Goal: Information Seeking & Learning: Check status

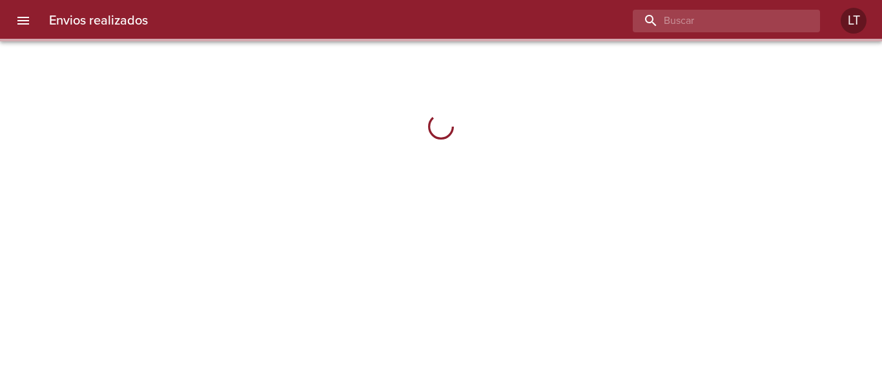
click at [720, 25] on input "buscar" at bounding box center [715, 21] width 165 height 23
paste input "[PERSON_NAME]"
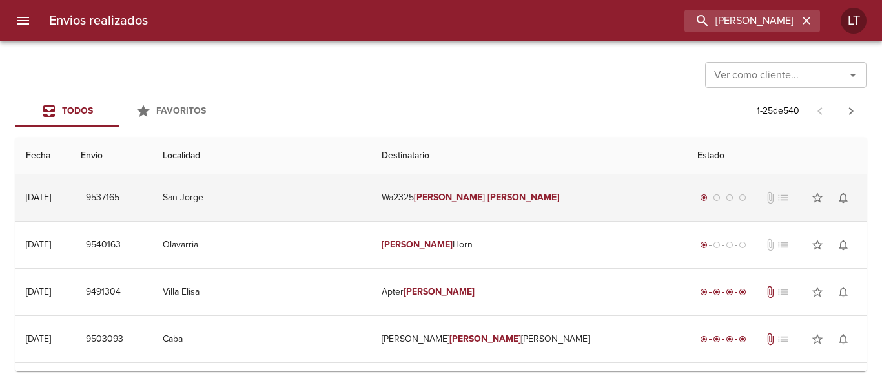
click at [529, 188] on td "Wa2325 [PERSON_NAME]" at bounding box center [529, 197] width 316 height 46
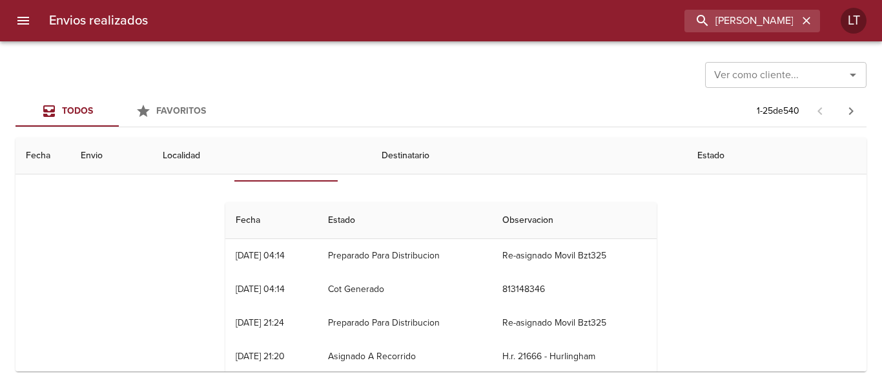
scroll to position [65, 0]
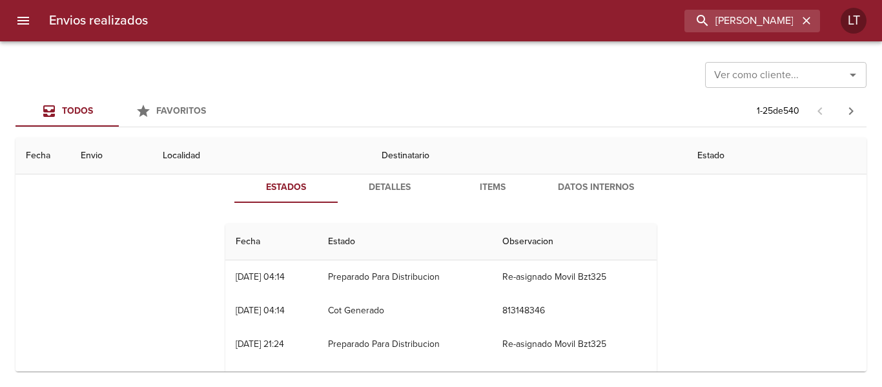
click at [394, 190] on span "Detalles" at bounding box center [389, 187] width 88 height 16
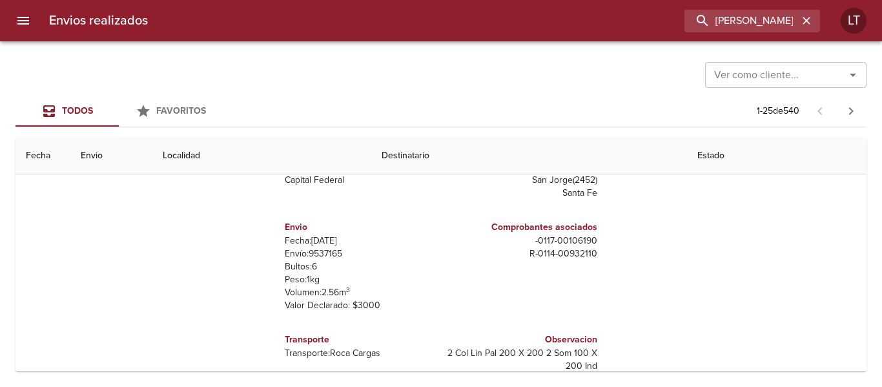
scroll to position [0, 0]
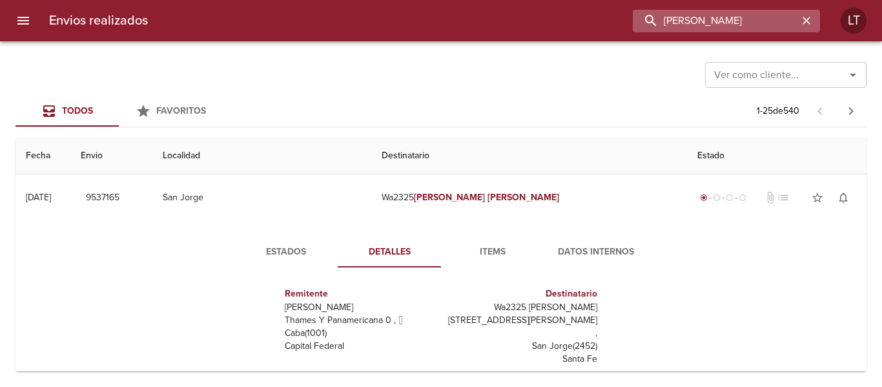
click at [729, 12] on input "[PERSON_NAME]" at bounding box center [715, 21] width 165 height 23
click at [722, 21] on input "9537165" at bounding box center [715, 21] width 165 height 23
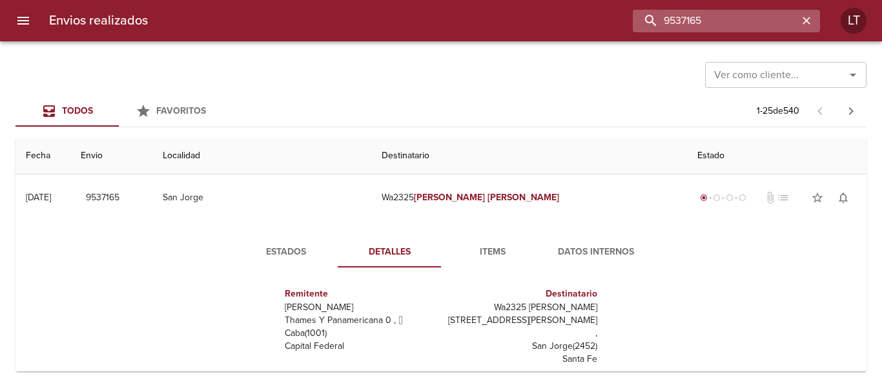
click at [660, 26] on input "9537165" at bounding box center [715, 21] width 165 height 23
paste input "[PERSON_NAME]"
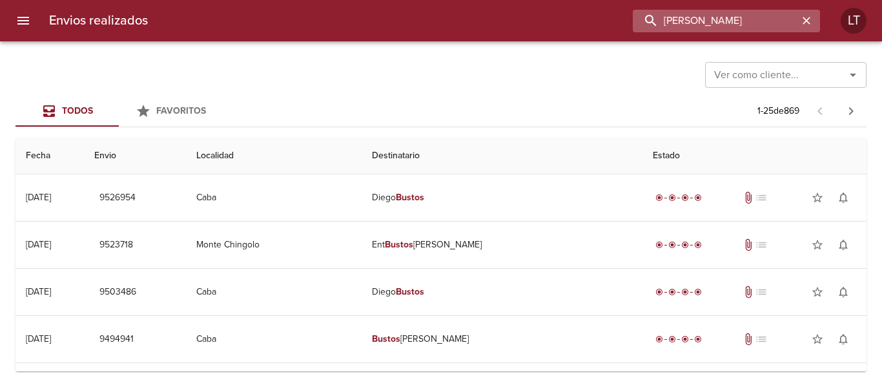
click at [710, 30] on input "[PERSON_NAME]" at bounding box center [715, 21] width 165 height 23
paste input "[PERSON_NAME]"
type input "[PERSON_NAME]"
